Goal: Learn about a topic

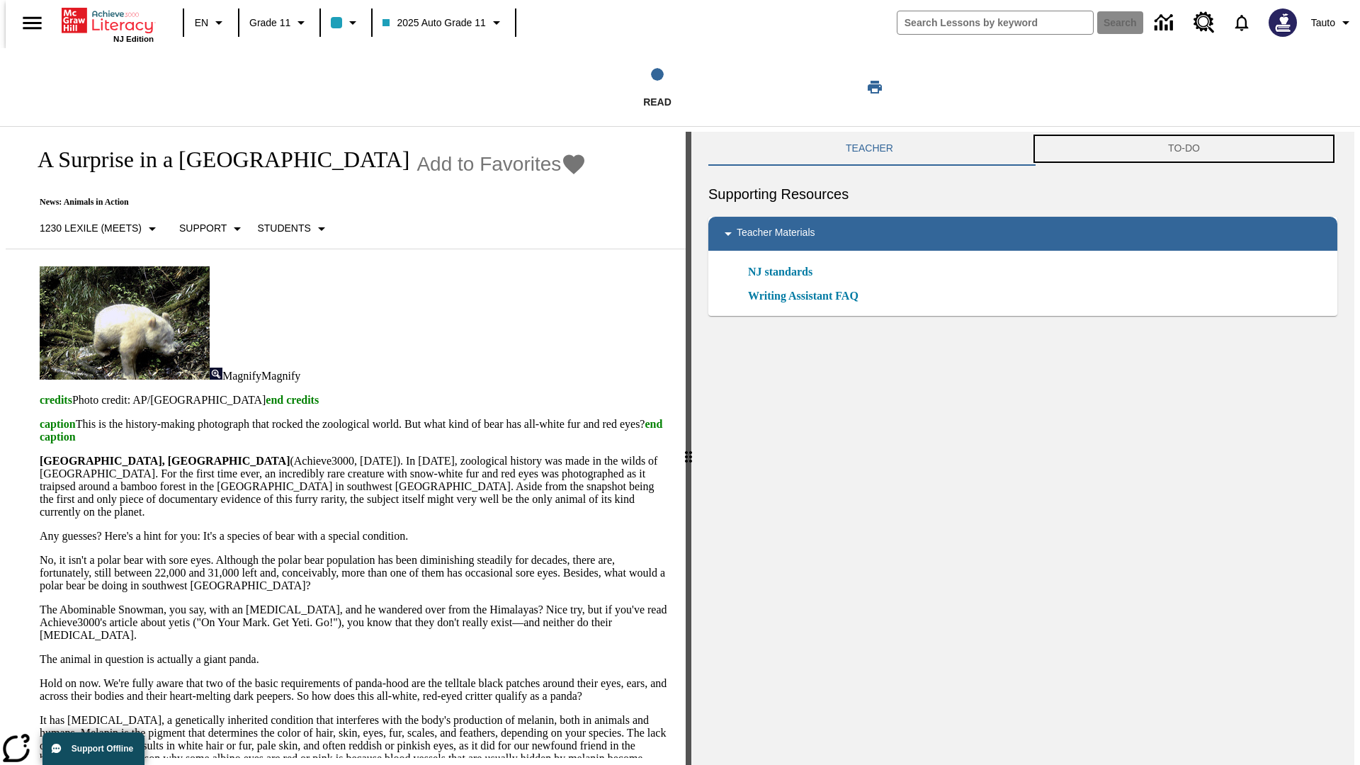
click at [1186, 149] on button "TO-DO" at bounding box center [1184, 149] width 307 height 34
